Goal: Transaction & Acquisition: Purchase product/service

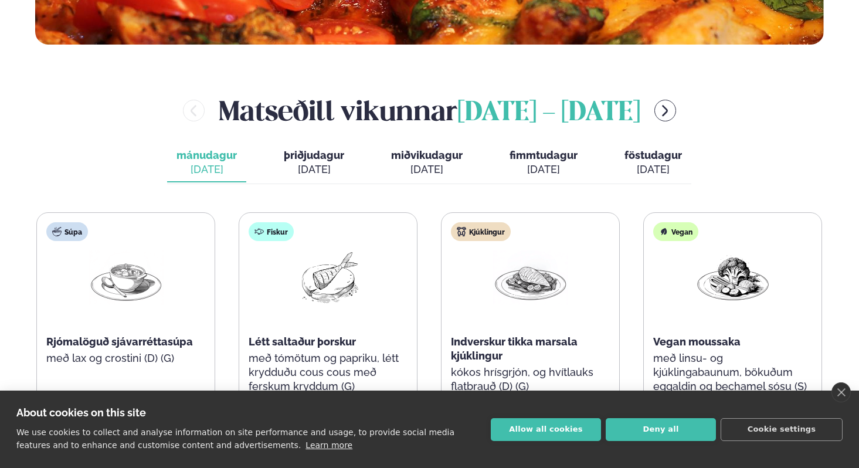
scroll to position [496, 0]
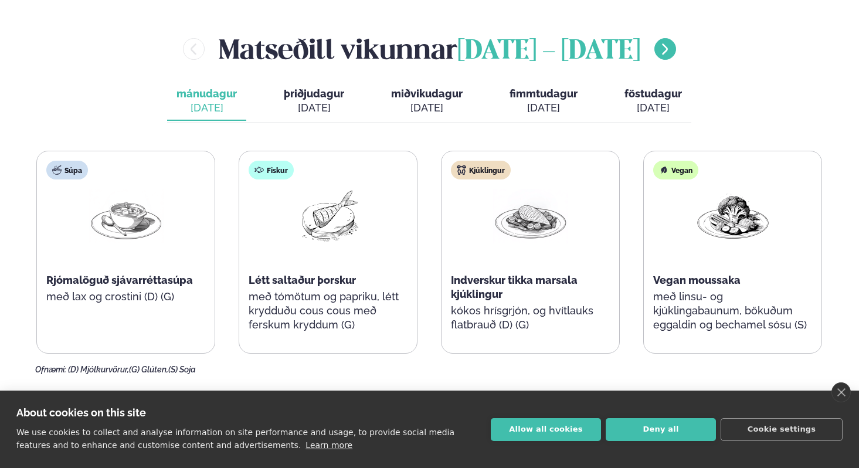
click at [659, 46] on icon "menu-btn-right" at bounding box center [665, 49] width 14 height 14
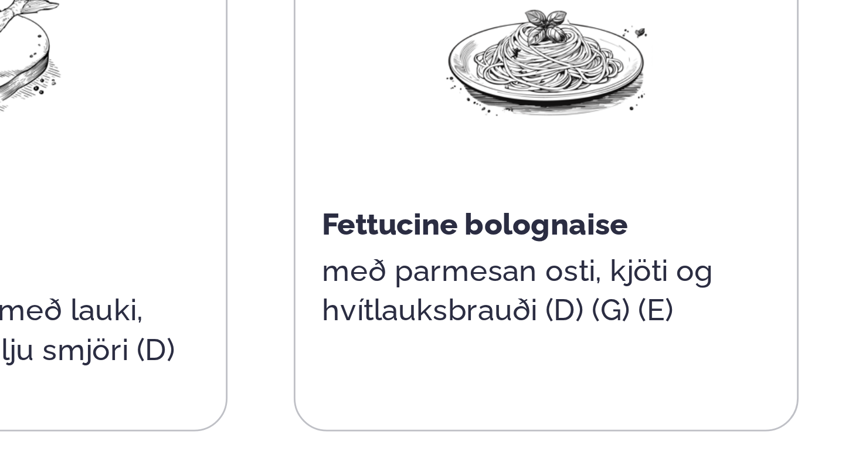
click at [514, 290] on p "með parmesan osti, kjöti og hvítlauksbrauði (D) (G) (E)" at bounding box center [530, 304] width 159 height 28
click at [515, 283] on span "Fettucine bolognaise" at bounding box center [505, 280] width 108 height 12
click at [503, 283] on span "Fettucine bolognaise" at bounding box center [505, 280] width 108 height 12
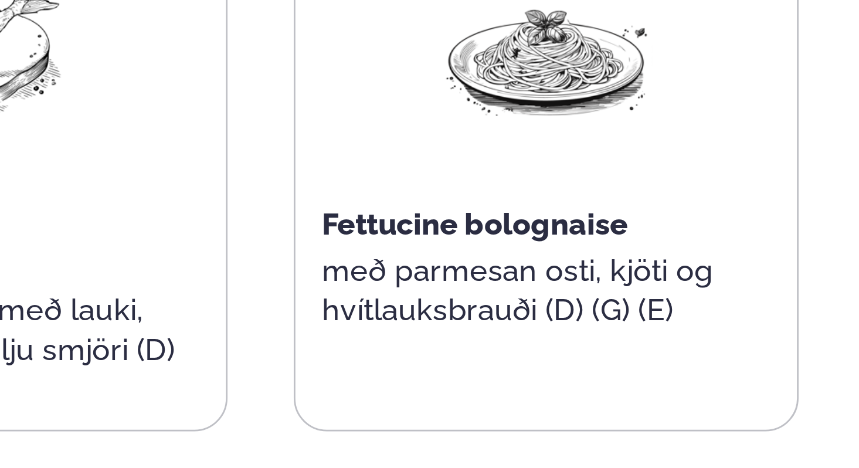
click at [503, 283] on span "Fettucine bolognaise" at bounding box center [505, 280] width 108 height 12
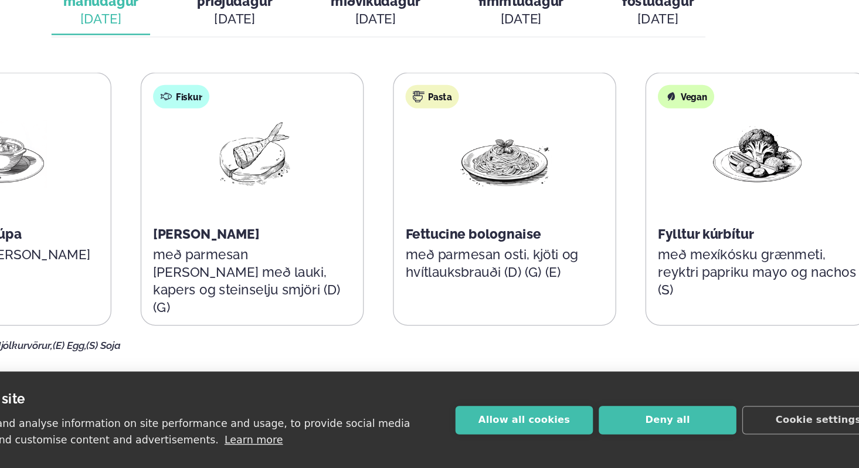
scroll to position [496, 0]
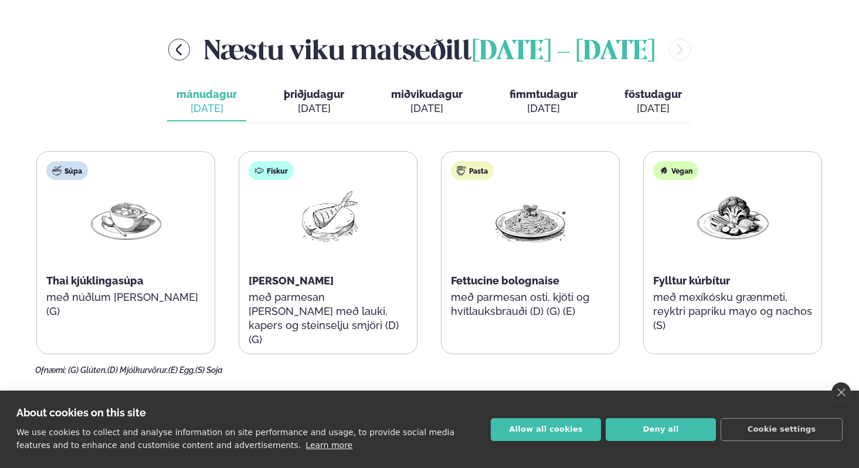
click at [393, 104] on div "[DATE]" at bounding box center [427, 108] width 72 height 14
